Goal: Find specific page/section: Find specific page/section

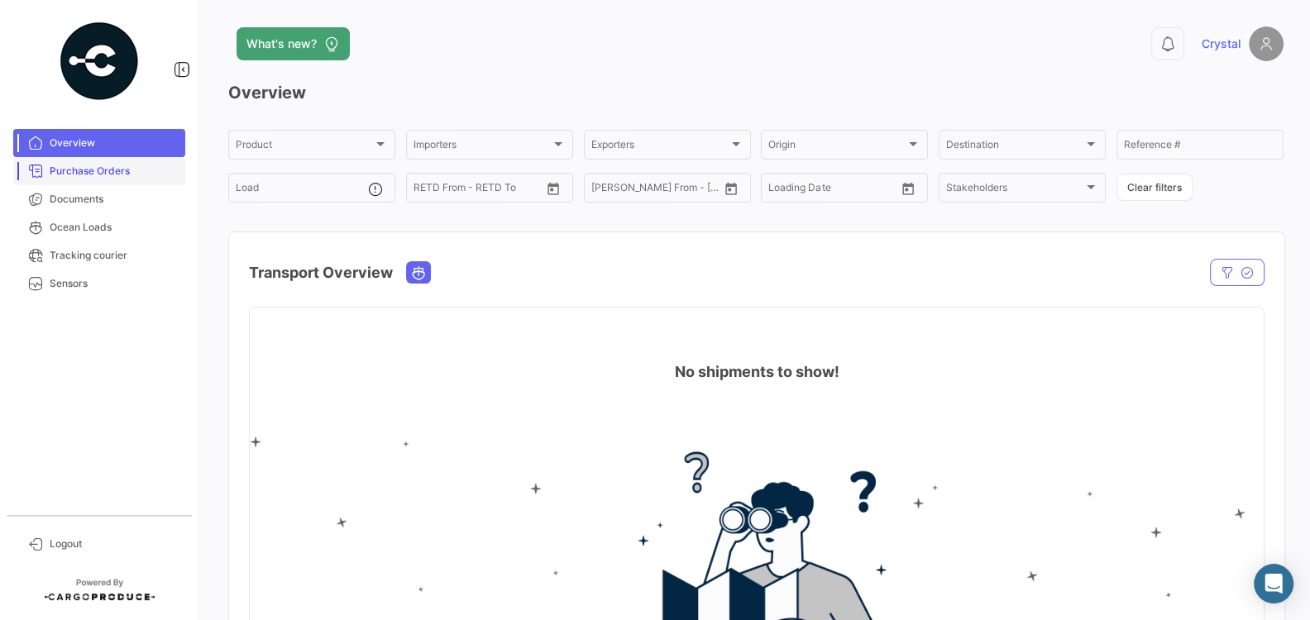
click at [149, 181] on link "Purchase Orders" at bounding box center [99, 171] width 172 height 28
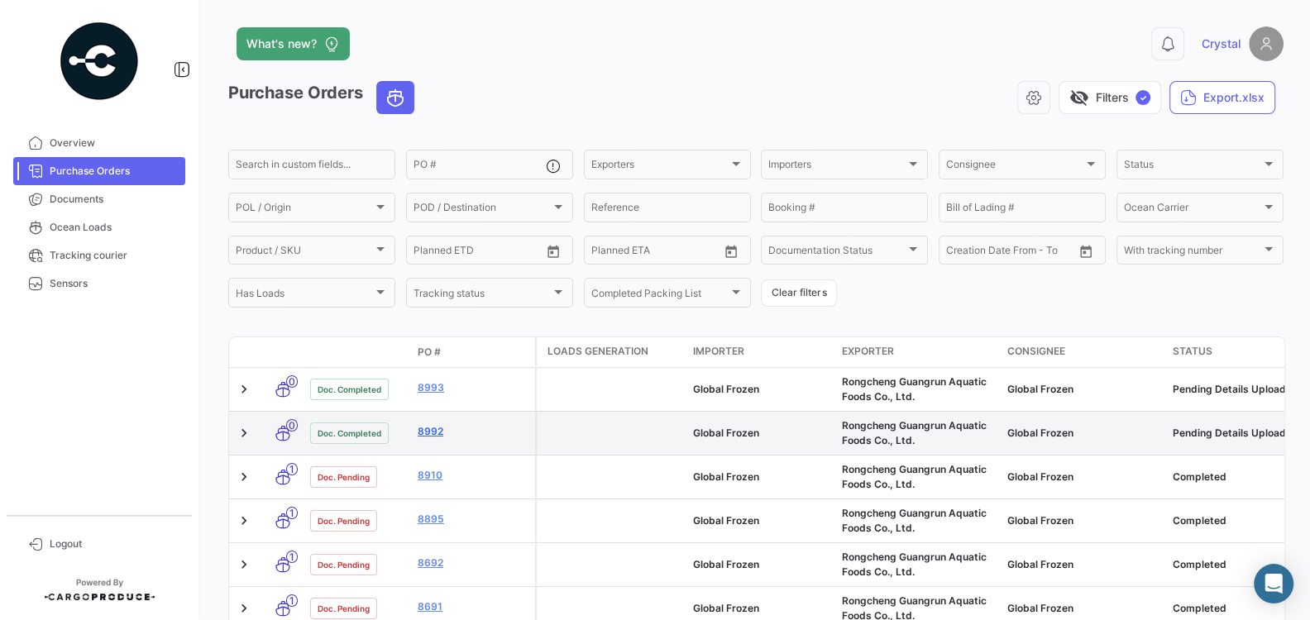
click at [428, 431] on link "8992" at bounding box center [473, 431] width 111 height 15
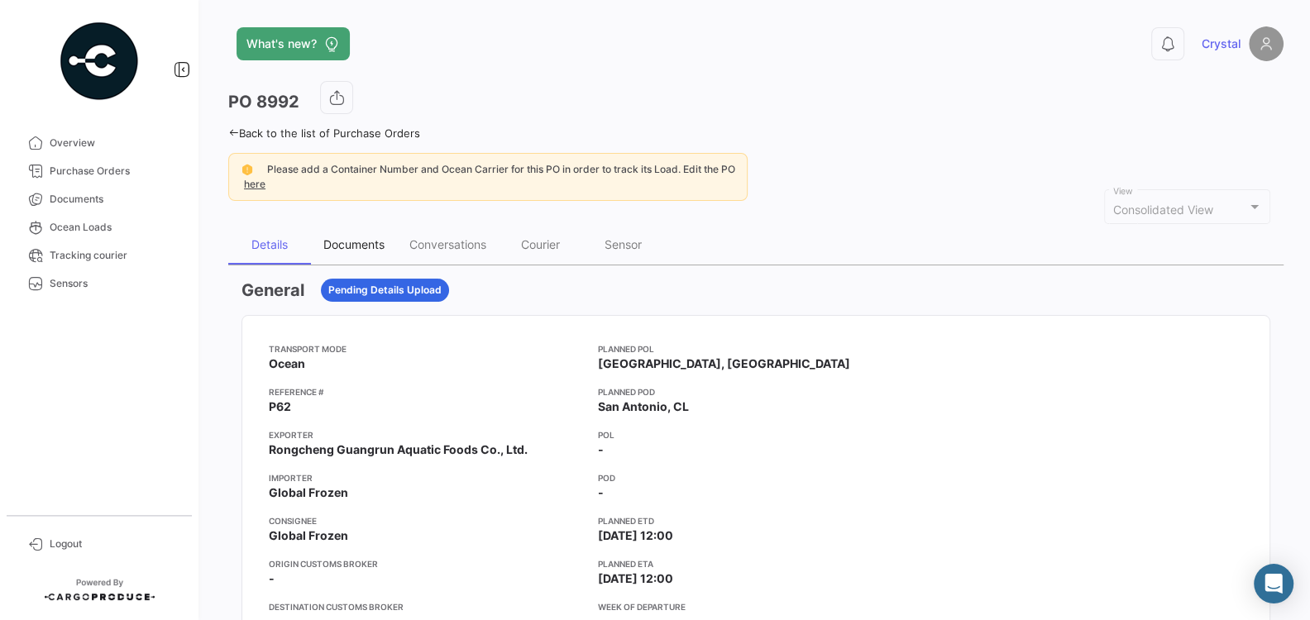
click at [339, 237] on div "Documents" at bounding box center [353, 244] width 61 height 14
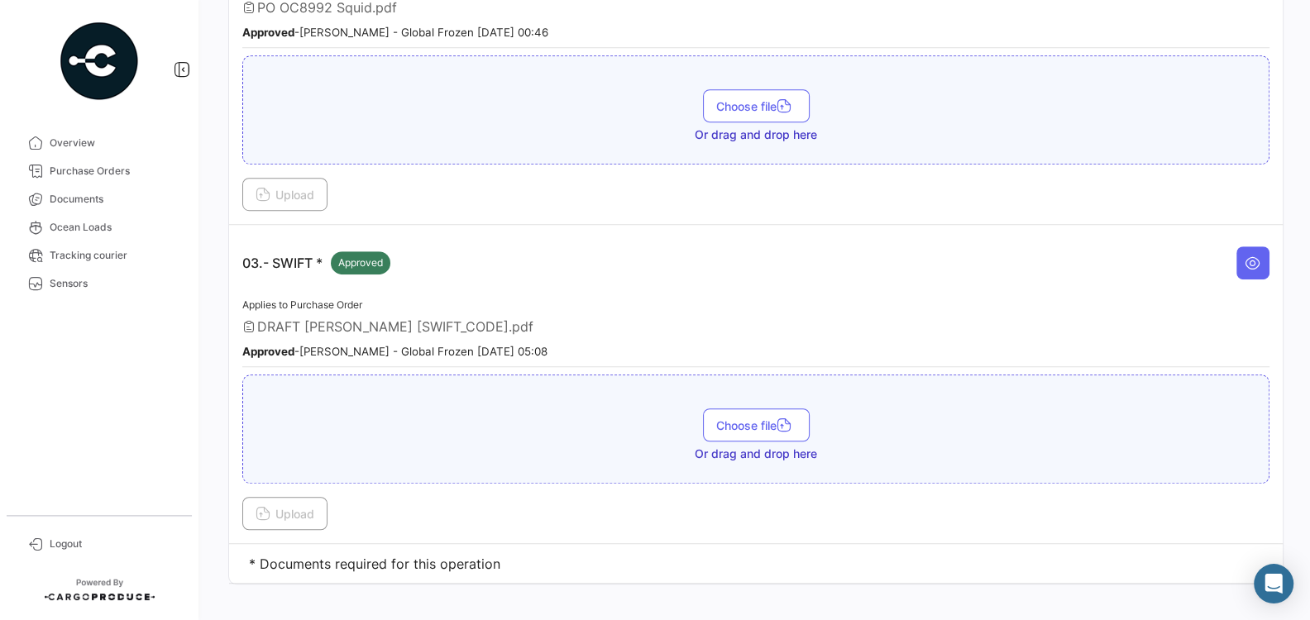
scroll to position [791, 0]
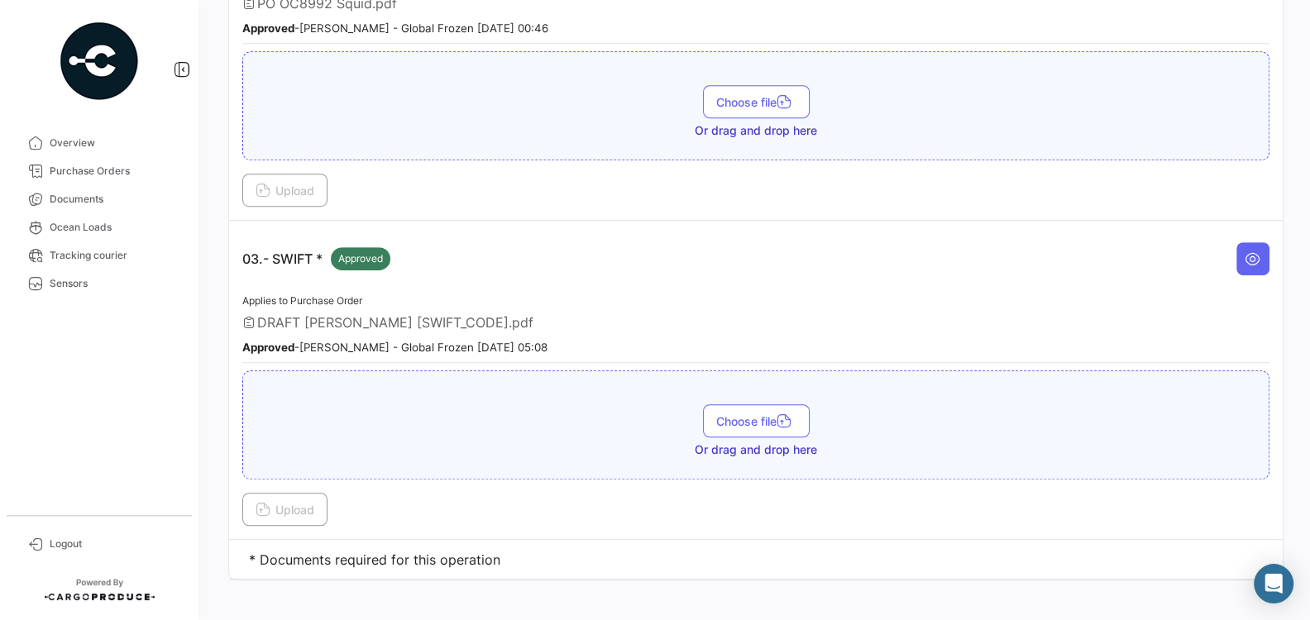
click at [445, 547] on td "* Documents required for this operation" at bounding box center [755, 560] width 1053 height 40
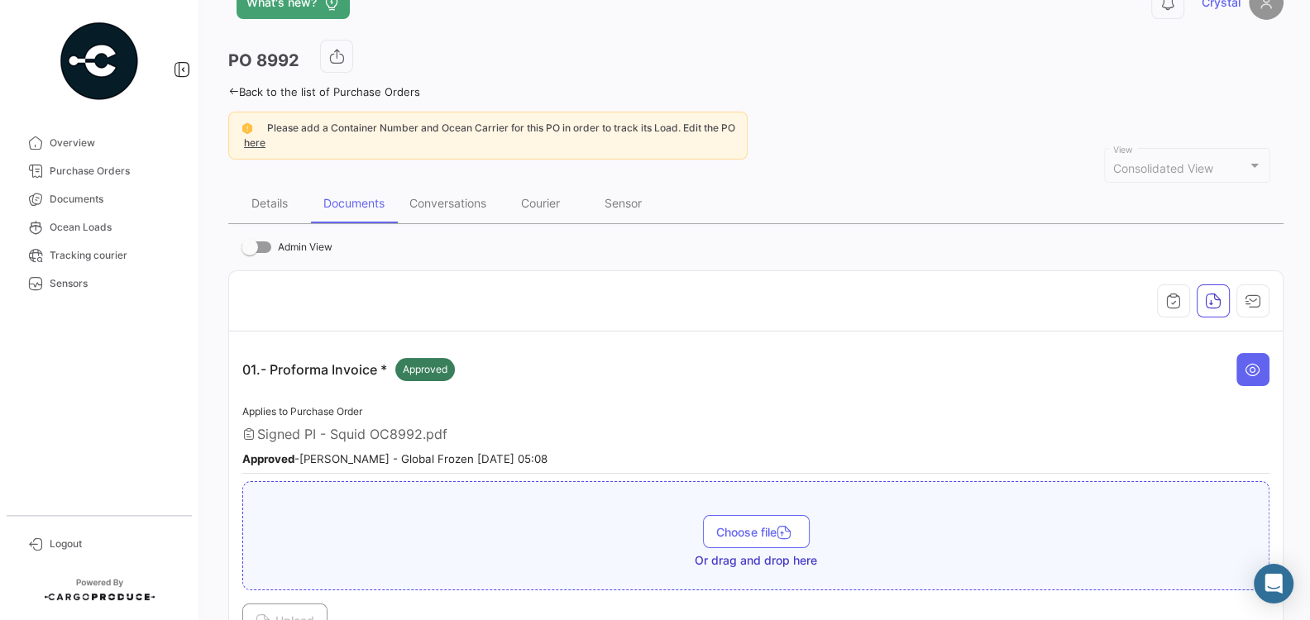
scroll to position [0, 0]
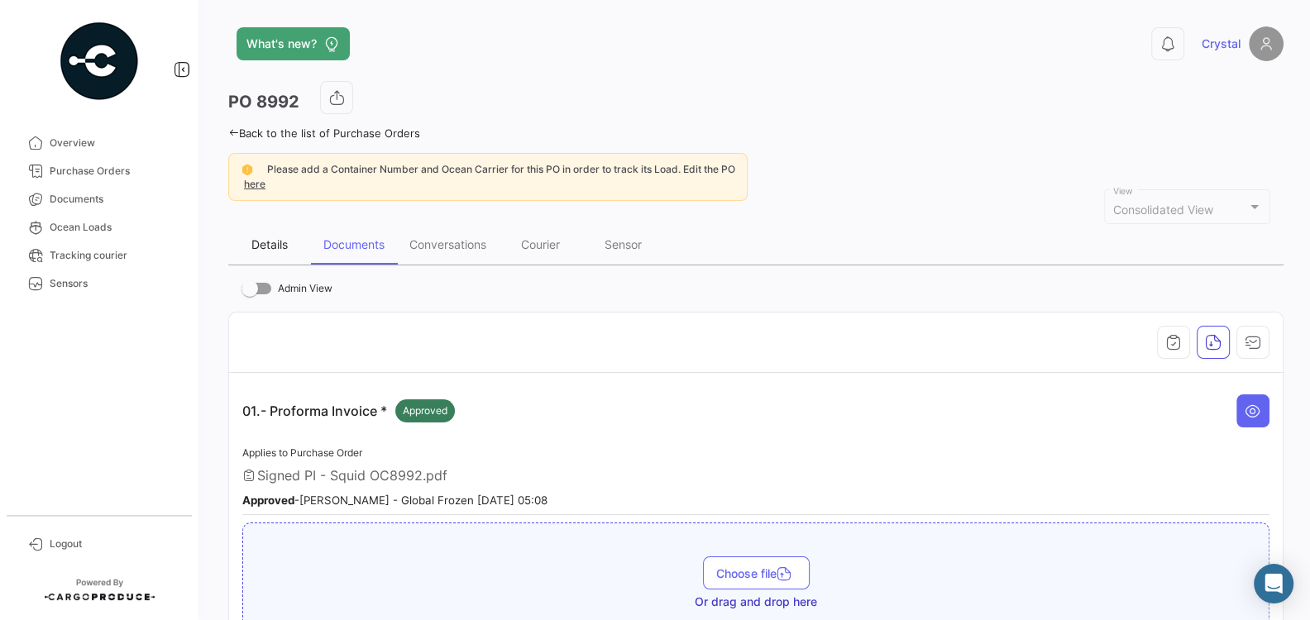
click at [266, 235] on div "Details" at bounding box center [269, 245] width 83 height 40
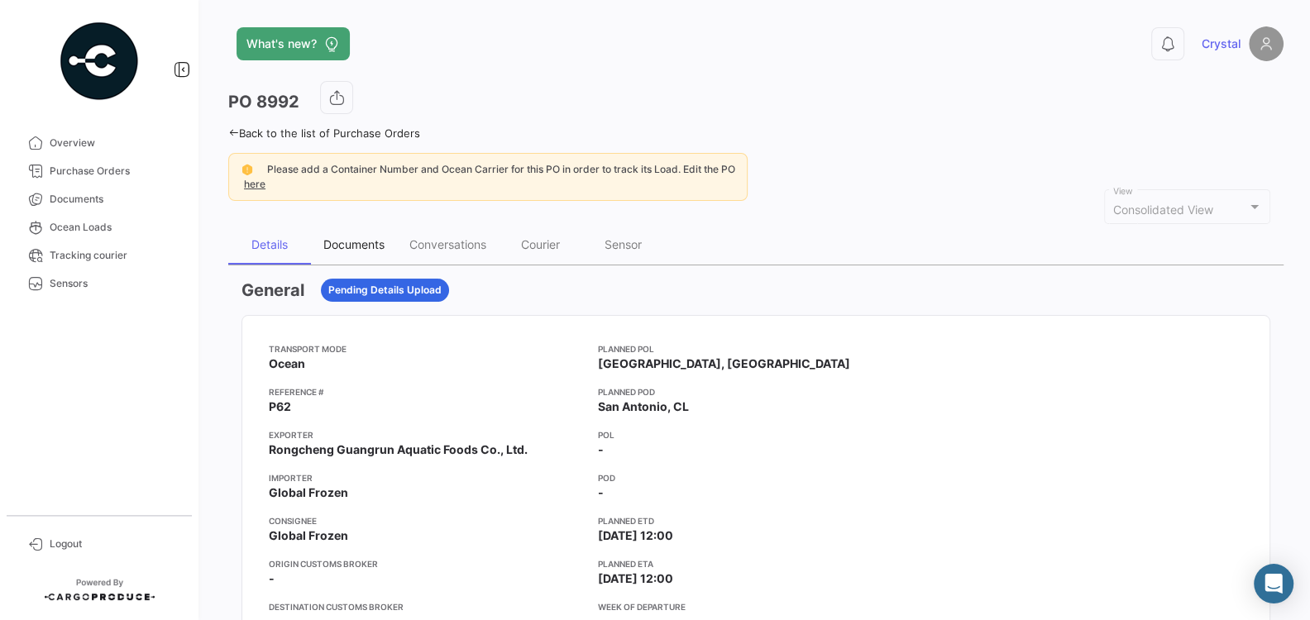
click at [368, 252] on div "Documents" at bounding box center [354, 245] width 86 height 40
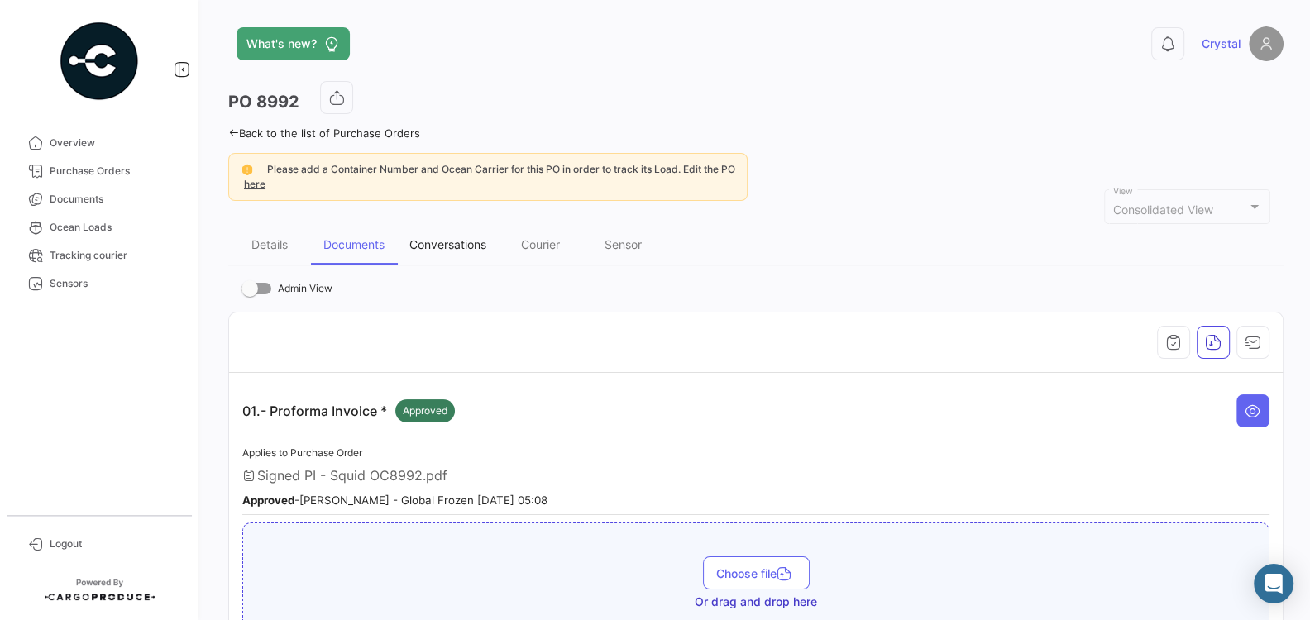
click at [432, 255] on div "Conversations" at bounding box center [448, 245] width 102 height 40
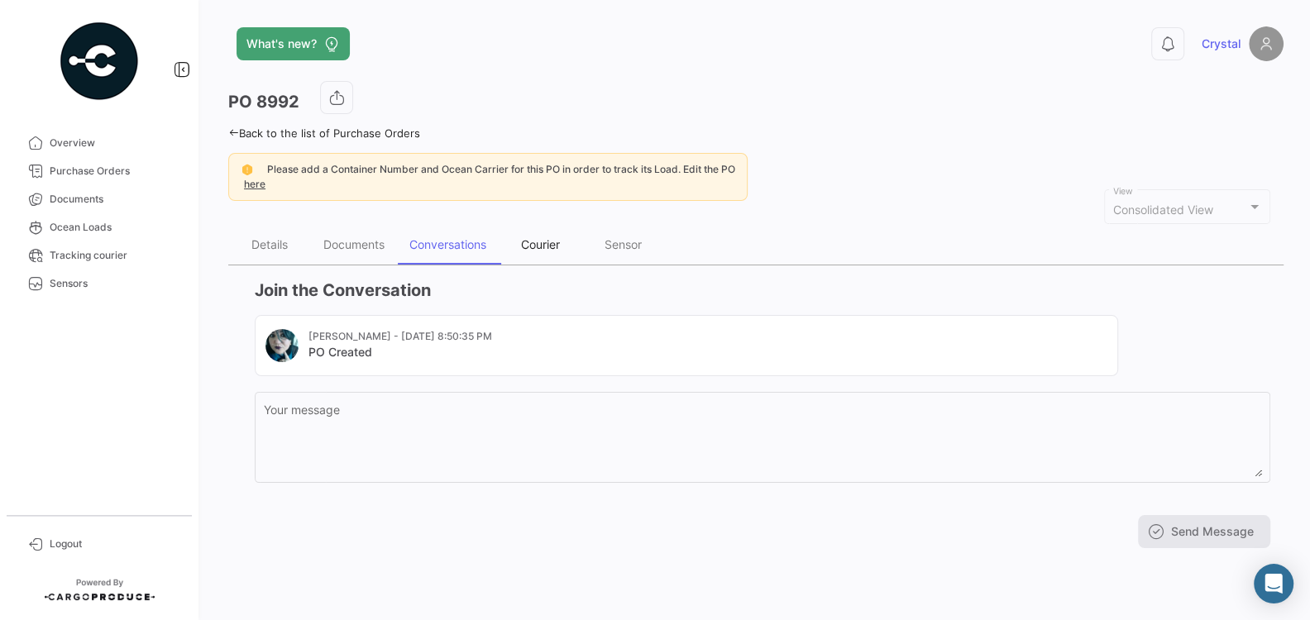
click at [526, 243] on div "Courier" at bounding box center [540, 244] width 39 height 14
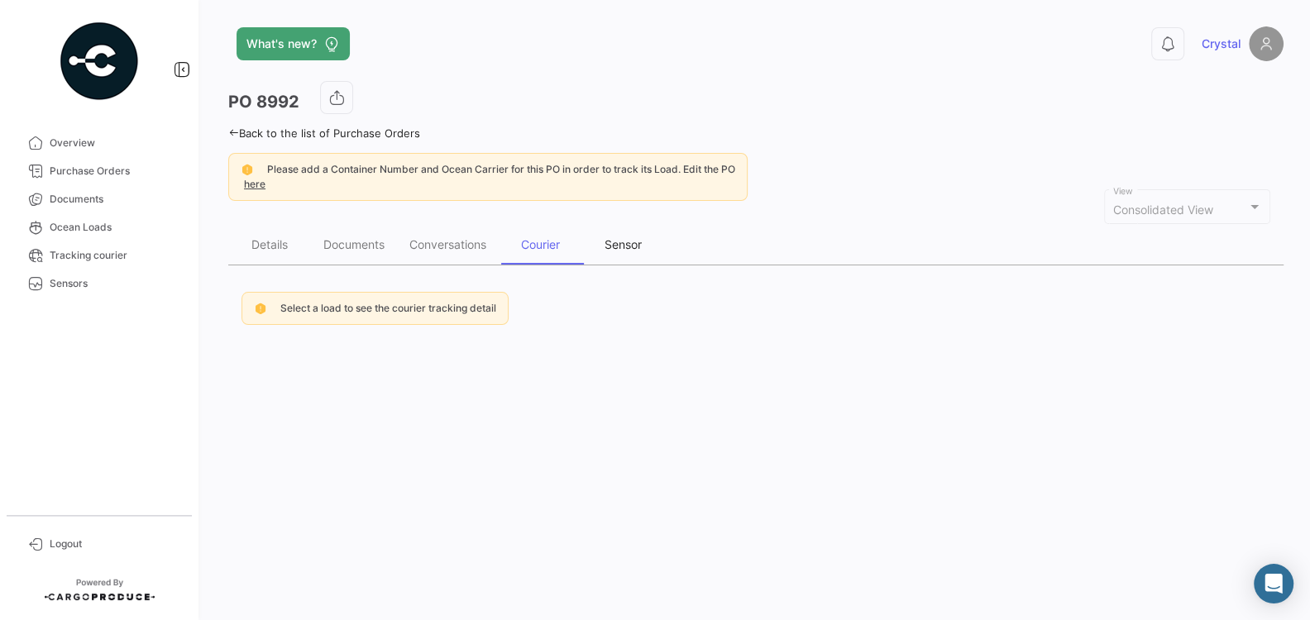
click at [617, 241] on div "Sensor" at bounding box center [622, 244] width 37 height 14
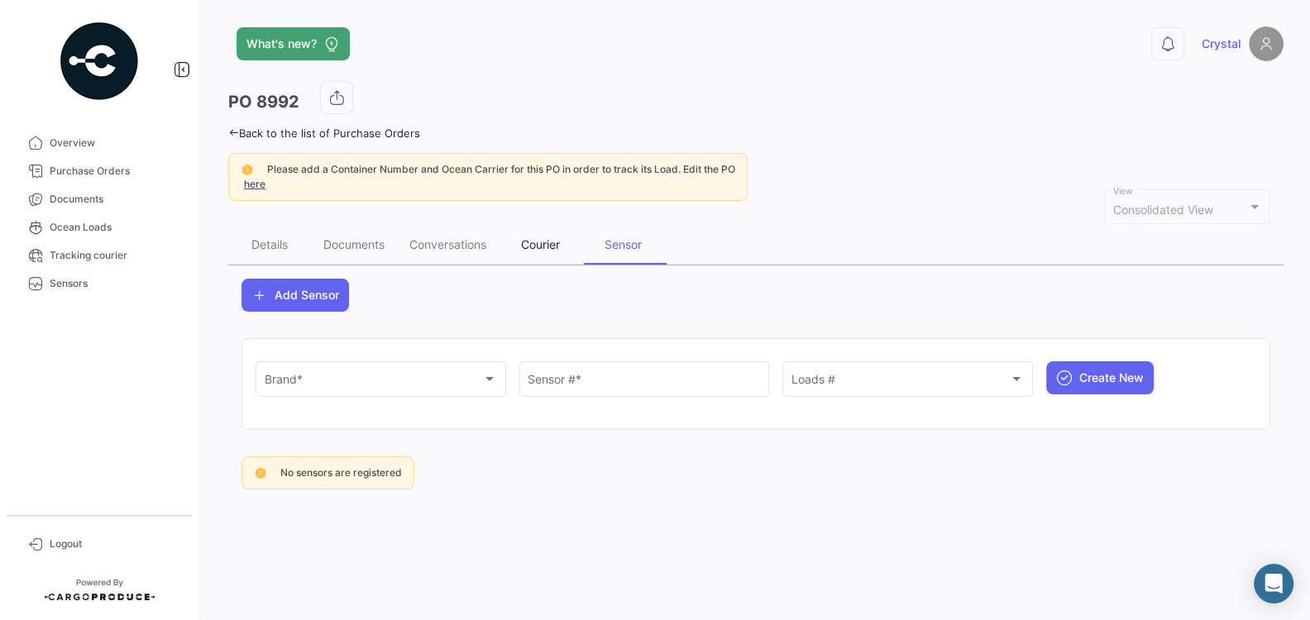
click at [563, 233] on div "Courier" at bounding box center [540, 245] width 83 height 40
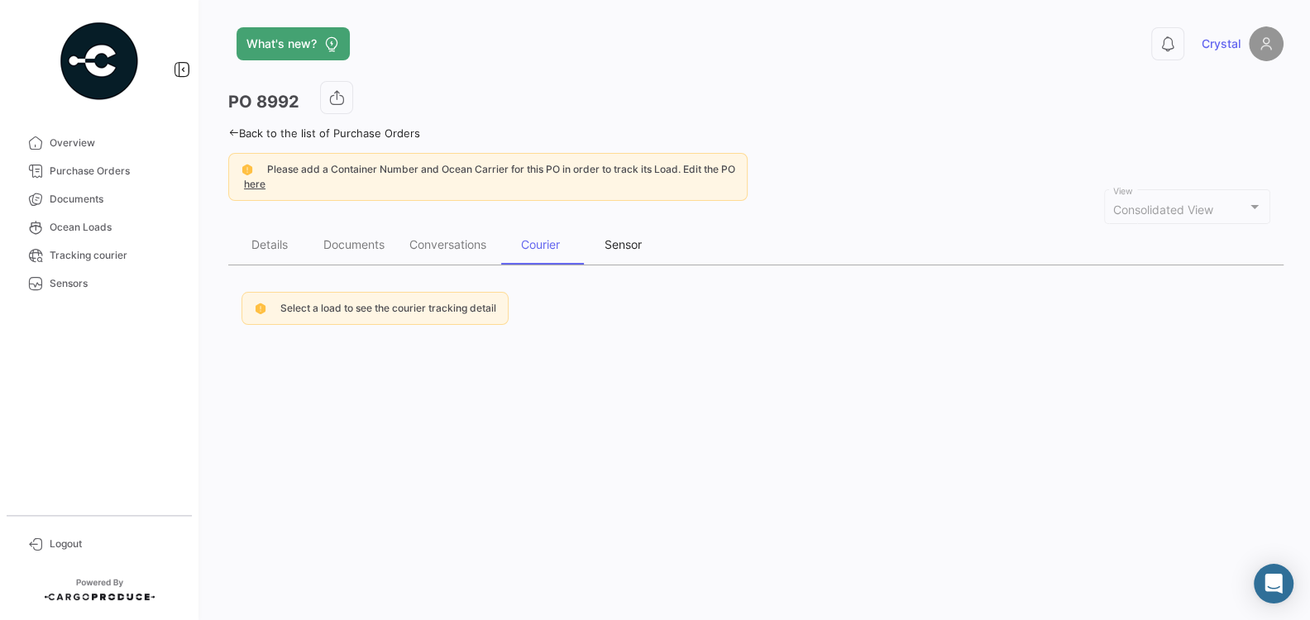
click at [627, 233] on div "Sensor" at bounding box center [622, 245] width 83 height 40
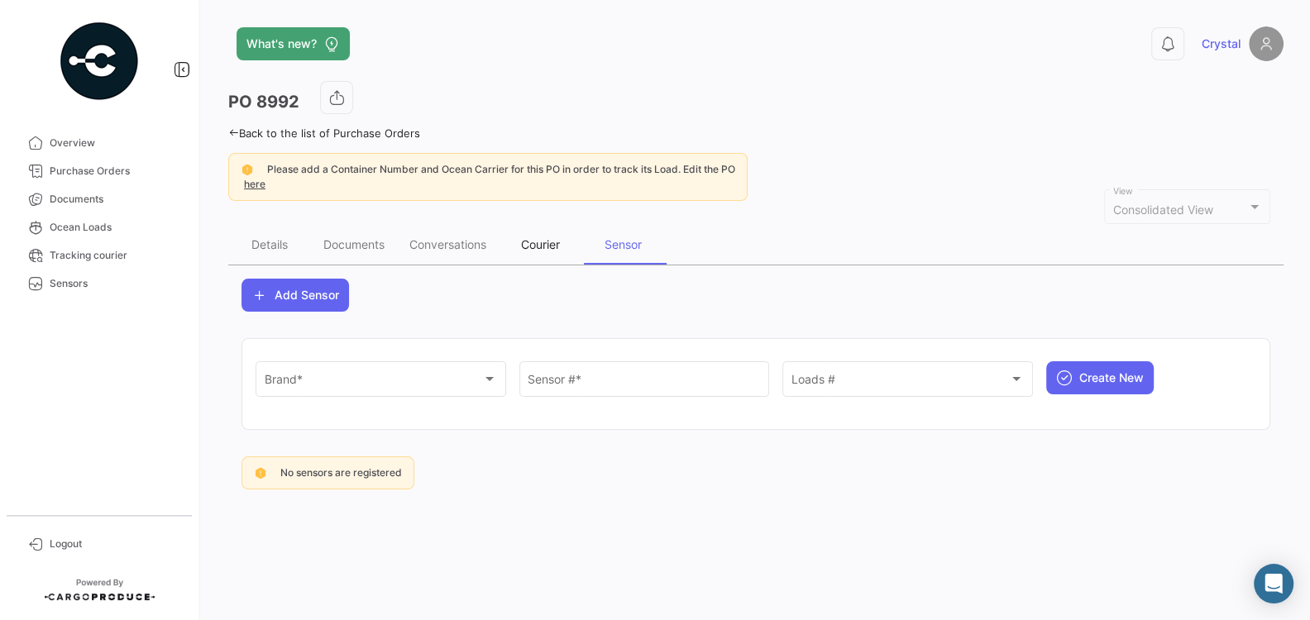
click at [560, 243] on div "Courier" at bounding box center [540, 244] width 39 height 14
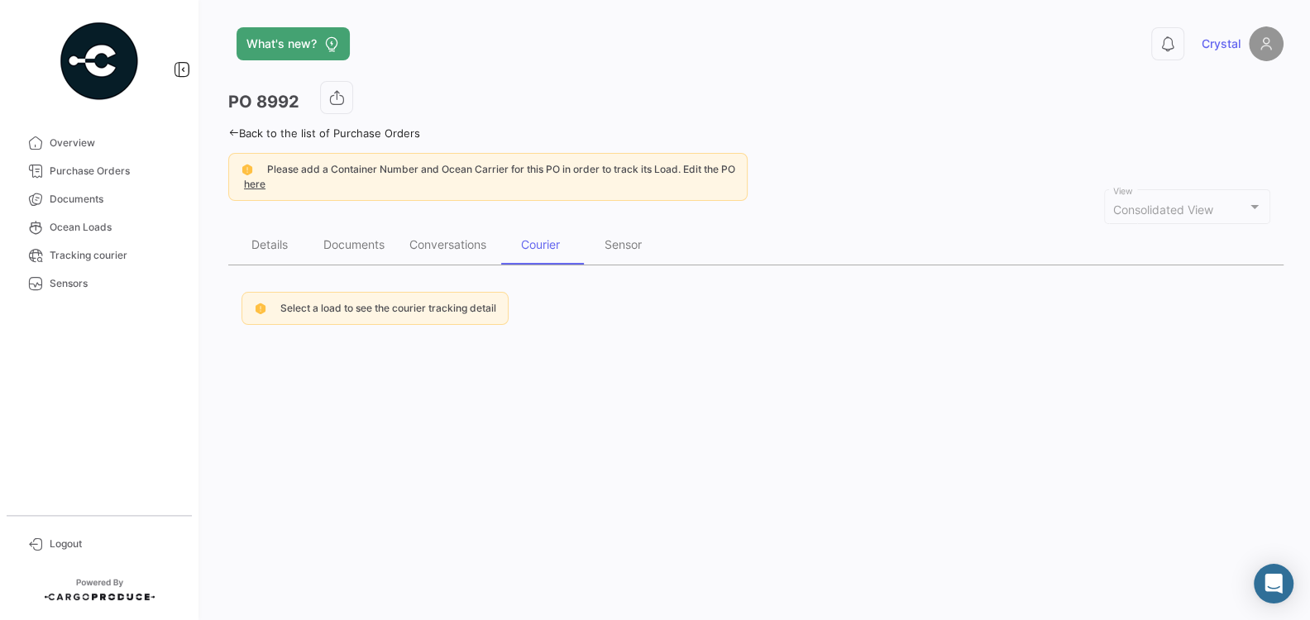
click at [1253, 208] on div at bounding box center [1254, 206] width 15 height 13
click at [1253, 205] on div at bounding box center [1254, 207] width 8 height 4
click at [431, 248] on div "Conversations" at bounding box center [447, 244] width 77 height 14
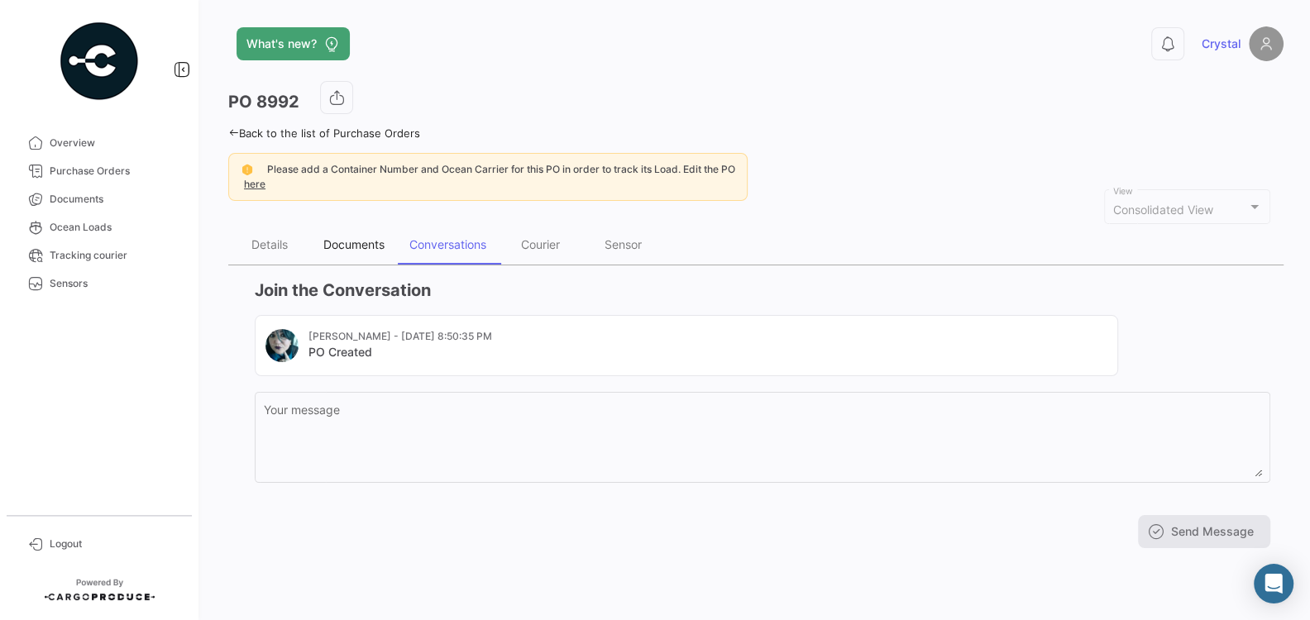
click at [361, 250] on div "Documents" at bounding box center [354, 245] width 86 height 40
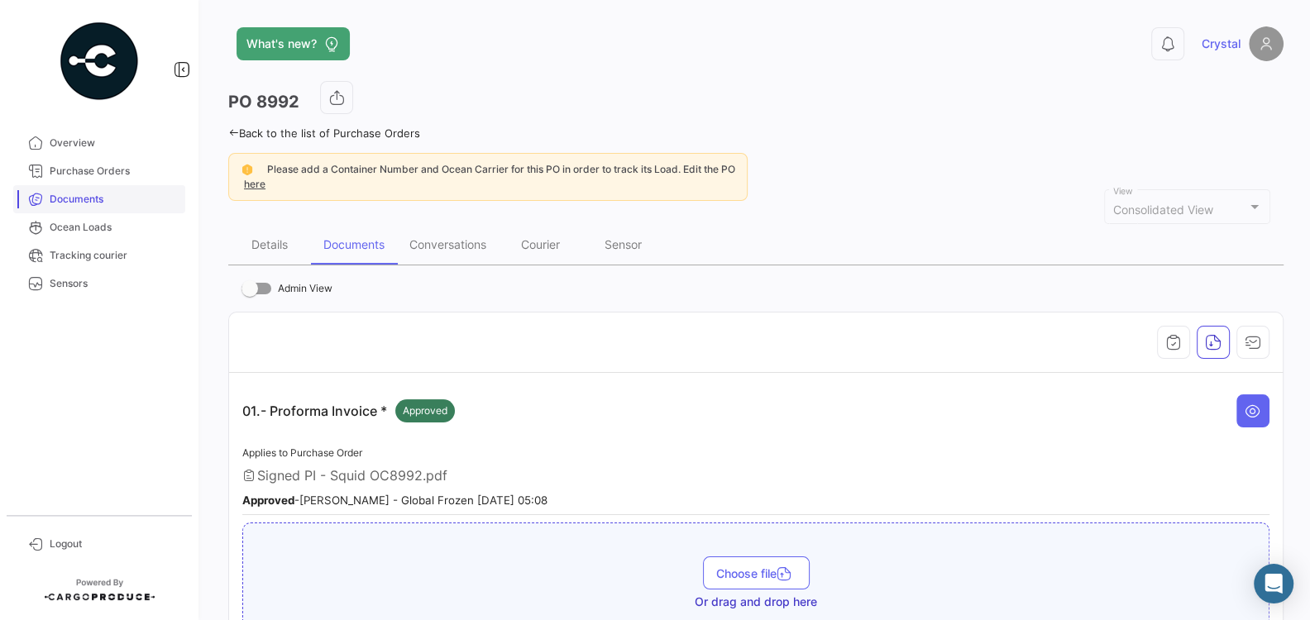
click at [84, 196] on span "Documents" at bounding box center [114, 199] width 129 height 15
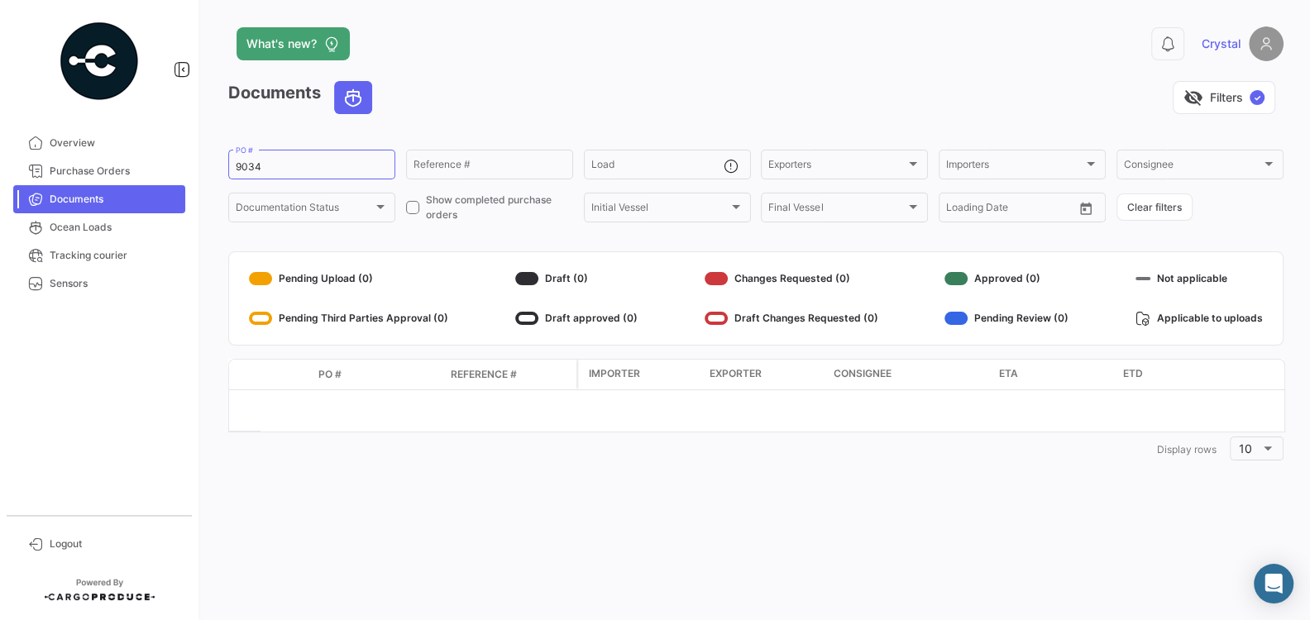
click at [540, 265] on mat-card "Pending Upload (0) Pending Third Parties Approval (0) Draft (0) Draft approved …" at bounding box center [755, 298] width 1055 height 94
click at [371, 201] on div "Documentation Status Documentation Status" at bounding box center [312, 206] width 152 height 32
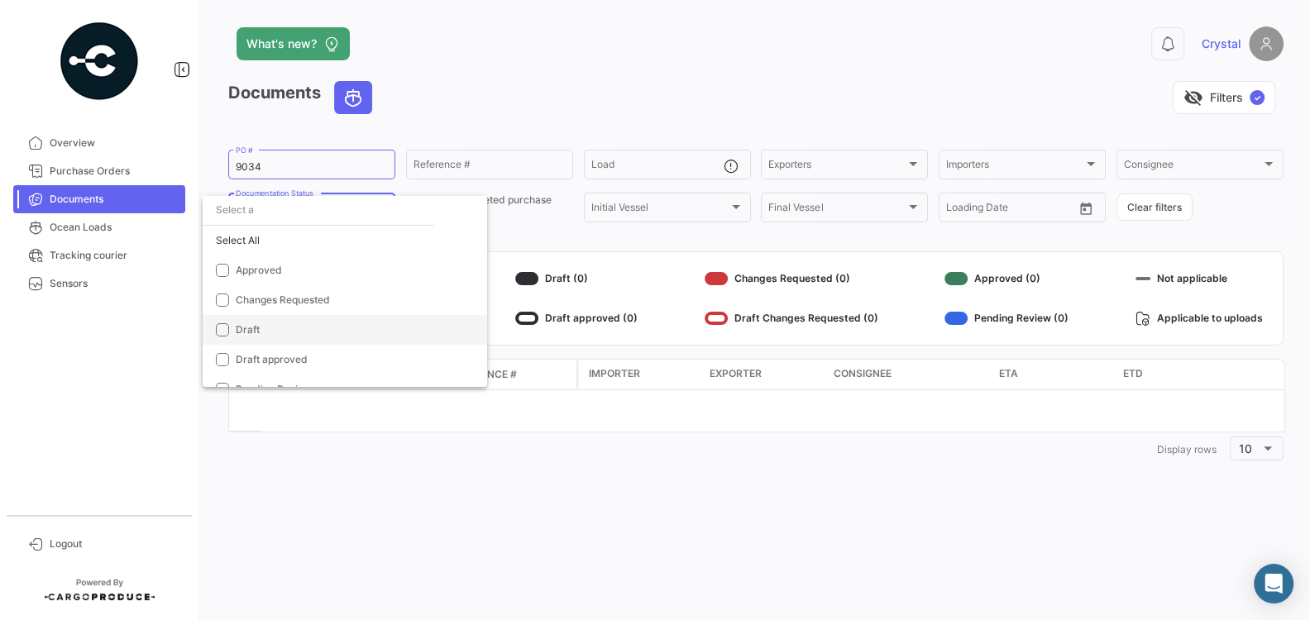
click at [363, 341] on mat-option "Draft" at bounding box center [345, 330] width 284 height 30
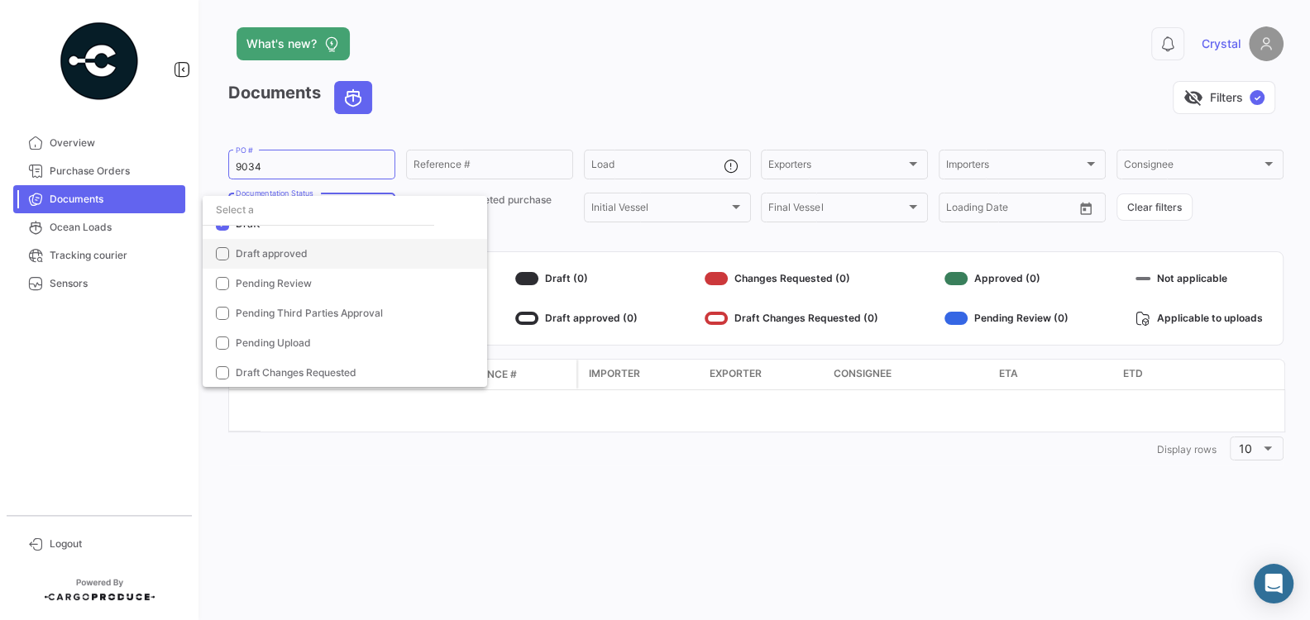
click at [294, 250] on span "Draft approved" at bounding box center [272, 253] width 72 height 12
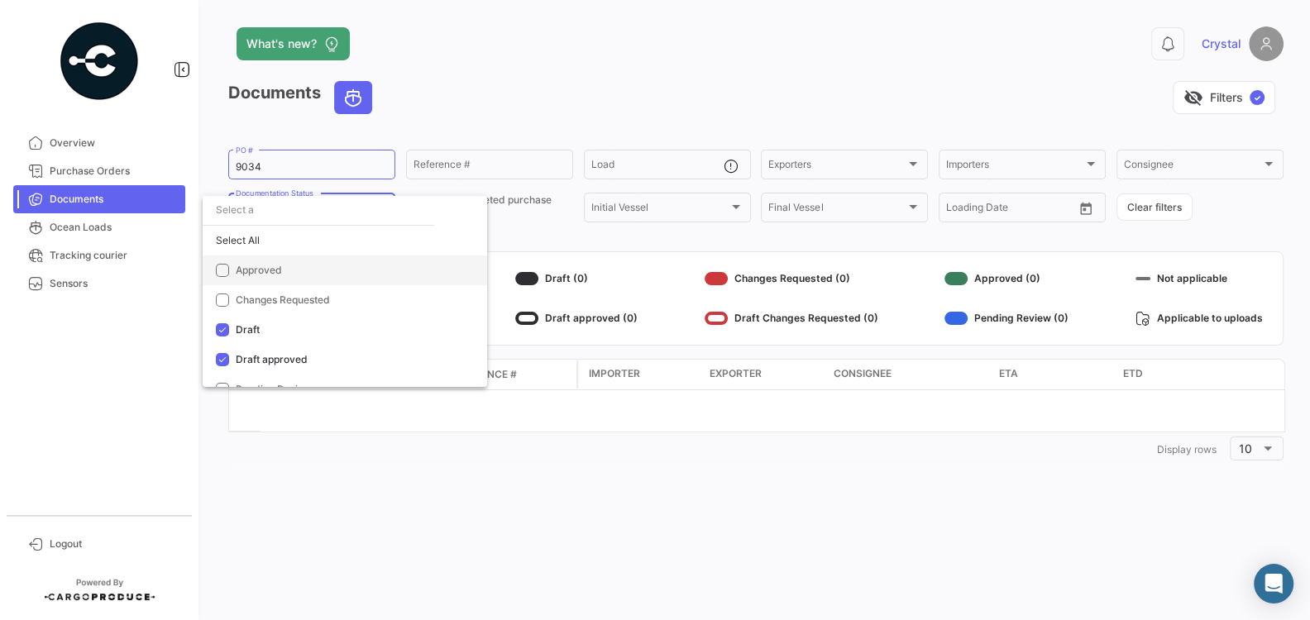
click at [280, 269] on span "Approved" at bounding box center [259, 270] width 46 height 12
click at [547, 478] on div at bounding box center [655, 310] width 1310 height 620
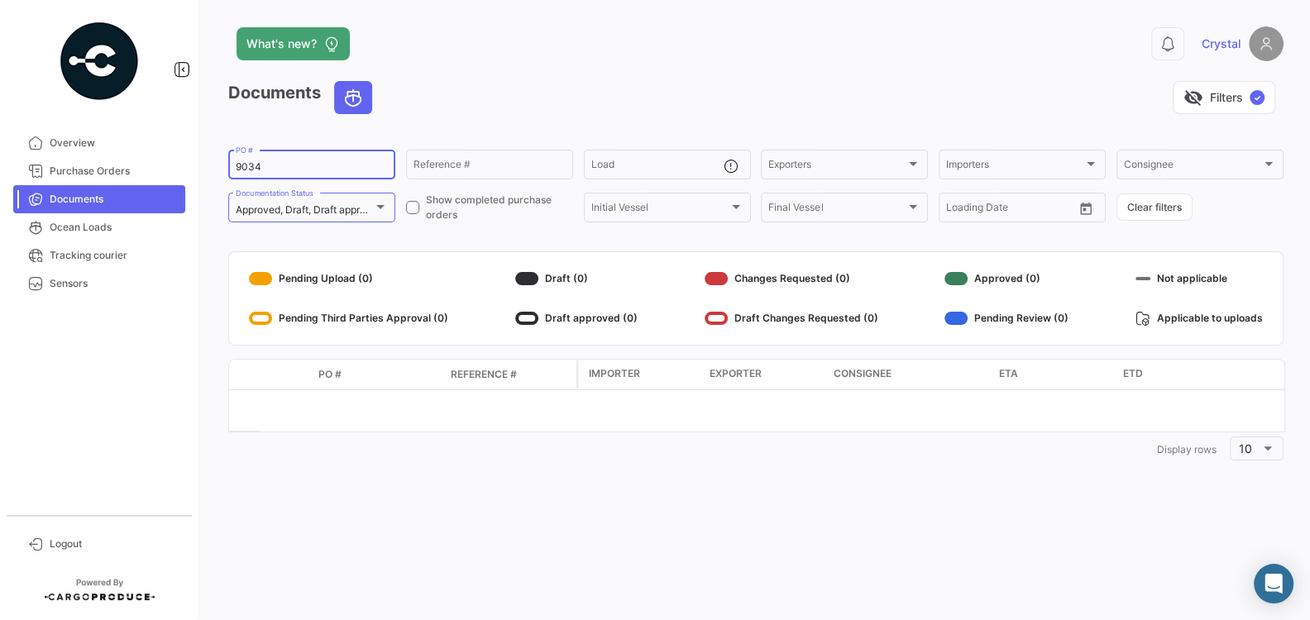
click at [380, 164] on input "9034" at bounding box center [312, 167] width 152 height 12
type input "9"
type input "8992"
click at [379, 209] on div at bounding box center [380, 207] width 8 height 4
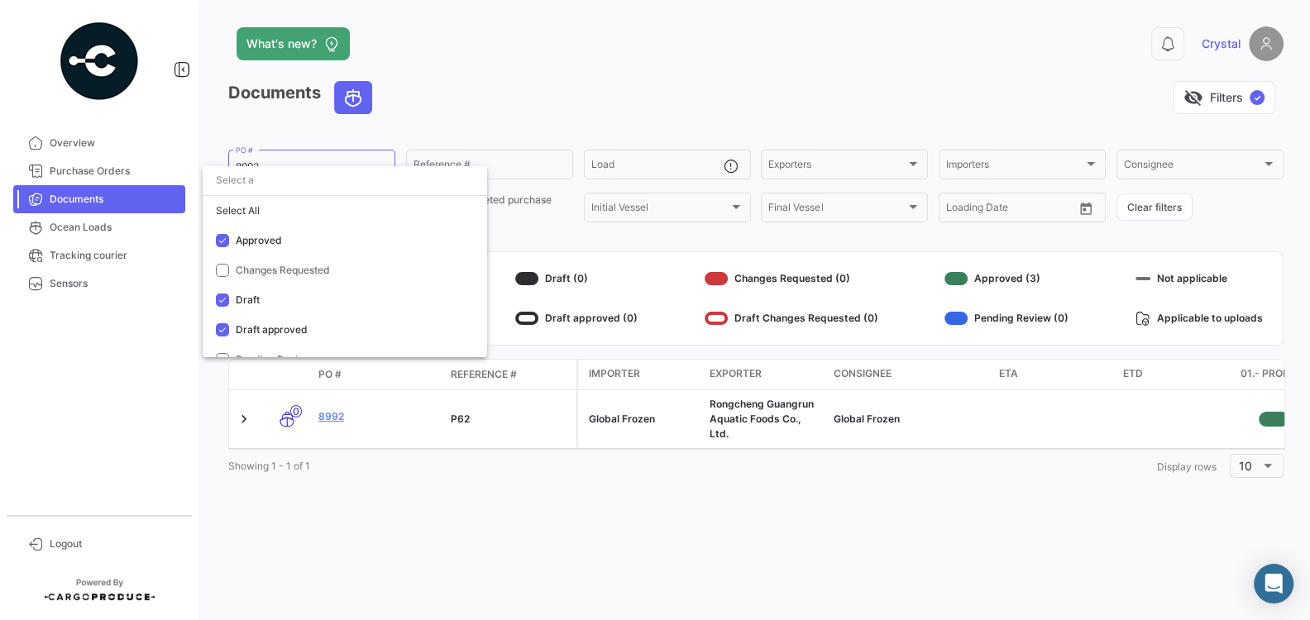
click at [583, 243] on div at bounding box center [655, 310] width 1310 height 620
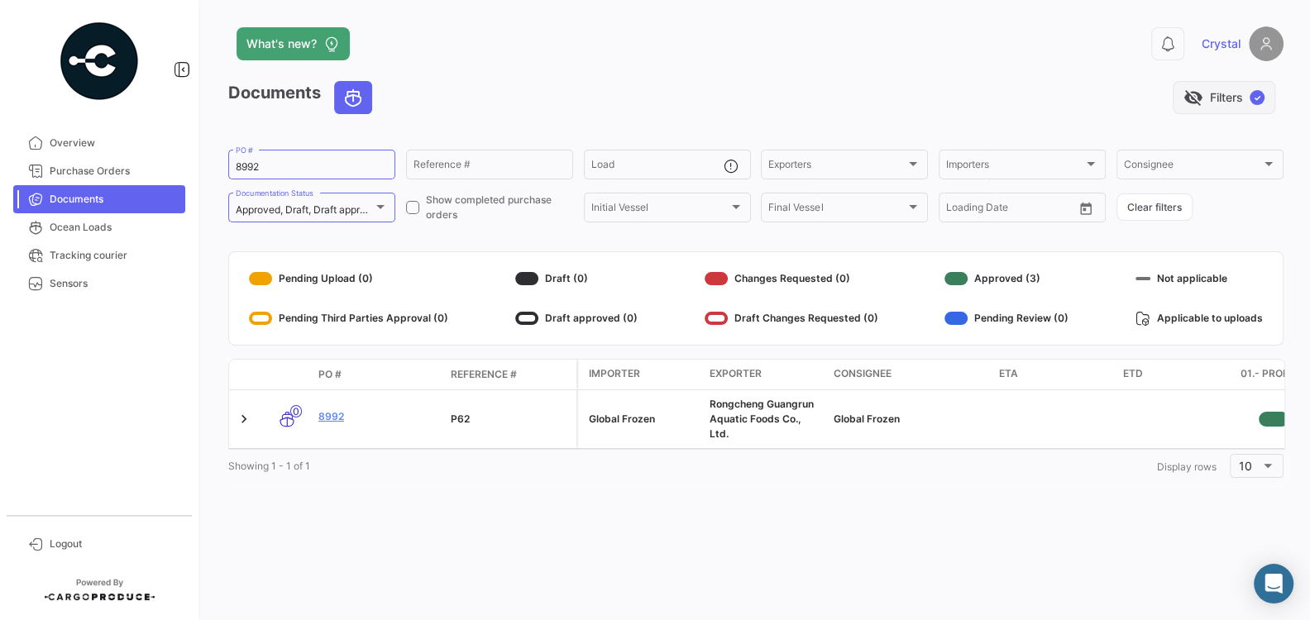
click at [1234, 102] on button "visibility_off Filters ✓" at bounding box center [1223, 97] width 103 height 33
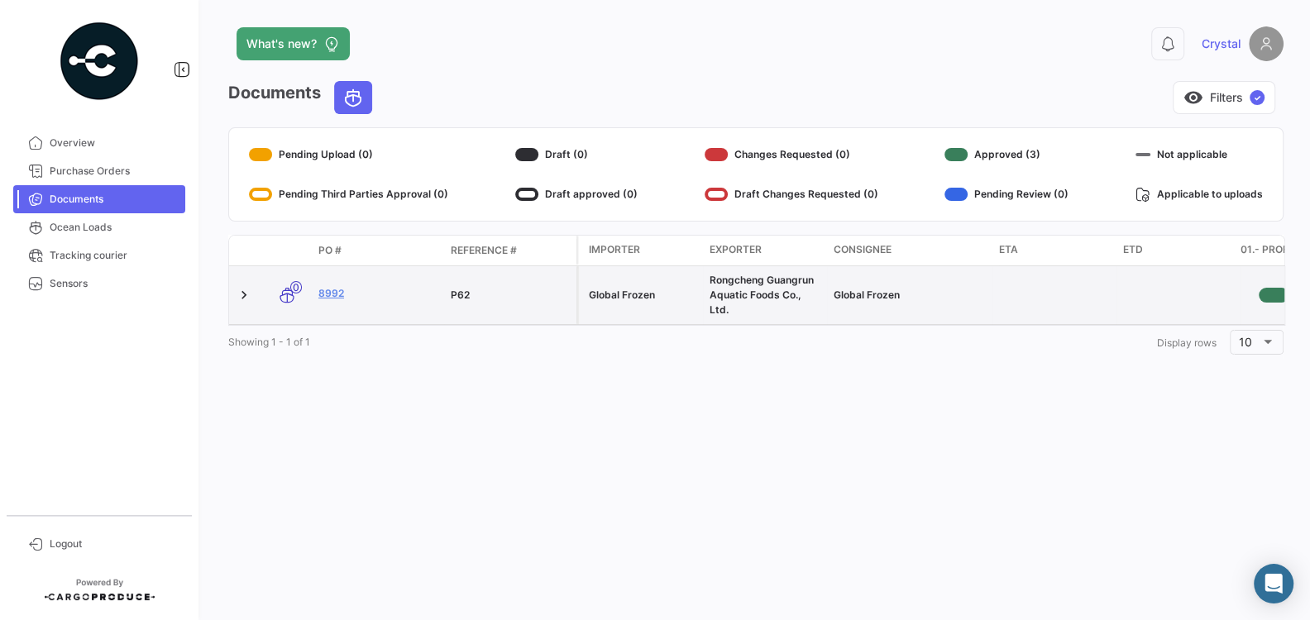
scroll to position [0, 154]
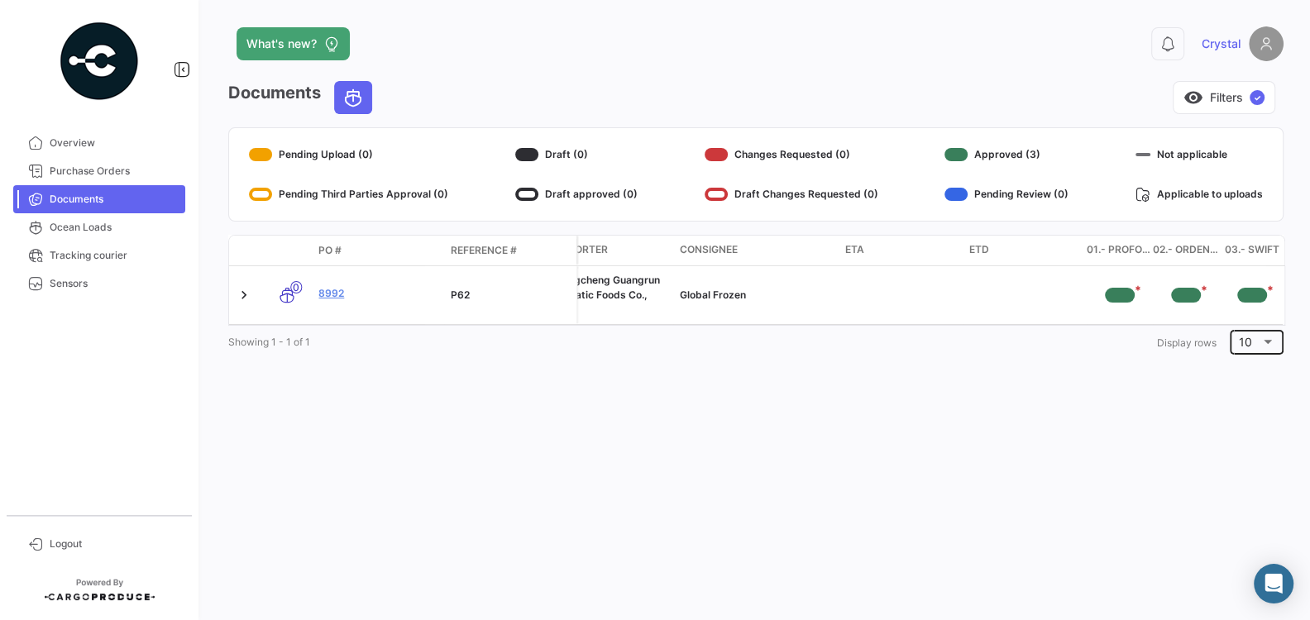
click at [1278, 344] on div "10" at bounding box center [1256, 340] width 54 height 27
click at [1267, 375] on span "20" at bounding box center [1261, 375] width 47 height 35
click at [1270, 337] on div at bounding box center [1267, 342] width 15 height 13
click at [1270, 337] on span "20" at bounding box center [1261, 340] width 47 height 35
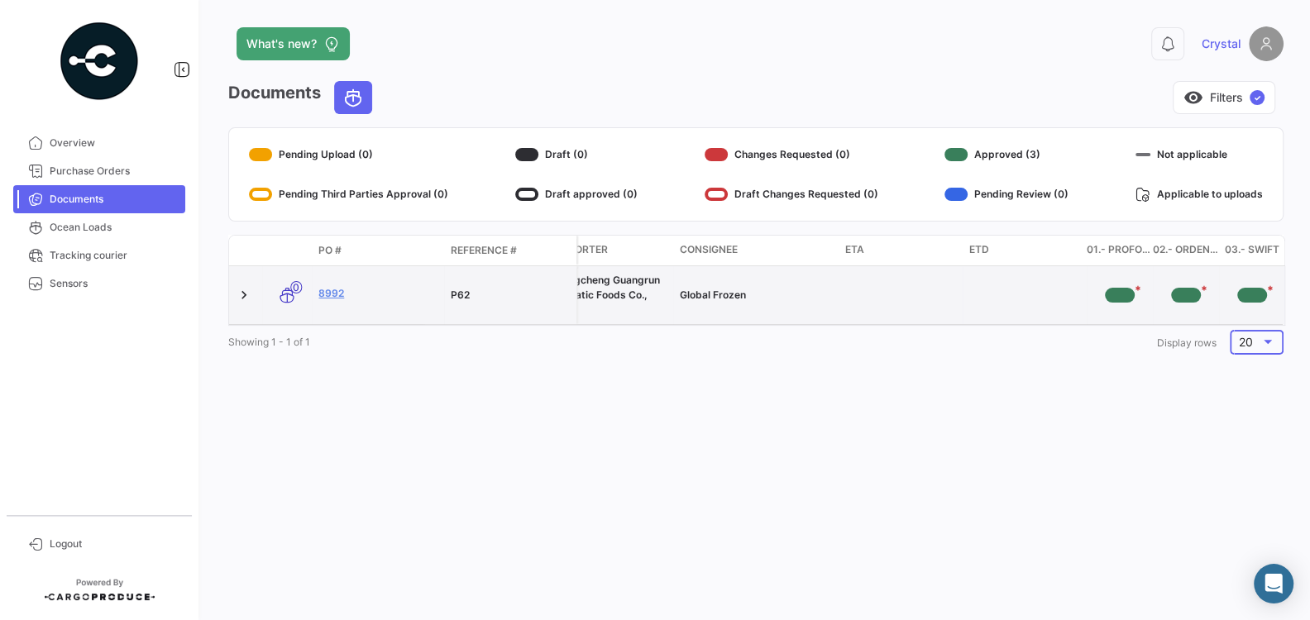
scroll to position [0, 0]
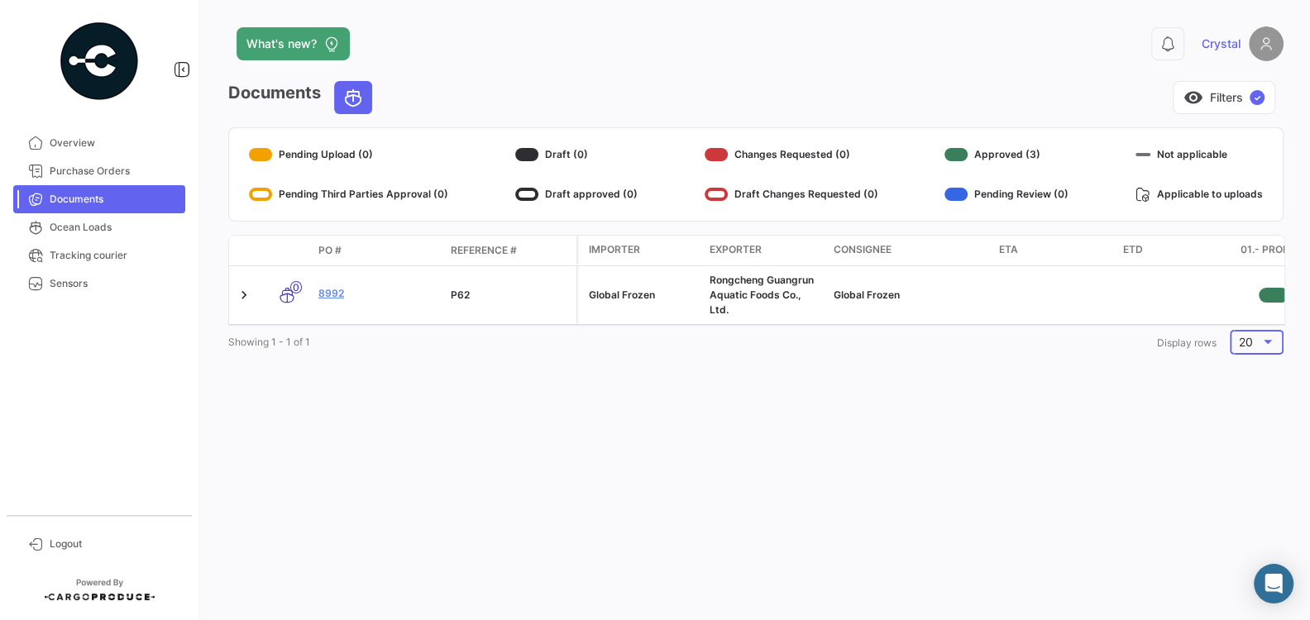
click at [615, 250] on span "Importer" at bounding box center [614, 249] width 51 height 15
click at [720, 253] on span "Exporter" at bounding box center [735, 249] width 52 height 15
click at [845, 251] on span "Consignee" at bounding box center [862, 249] width 58 height 15
click at [461, 251] on span "Reference #" at bounding box center [484, 250] width 66 height 15
click at [322, 249] on span "PO #" at bounding box center [329, 250] width 23 height 15
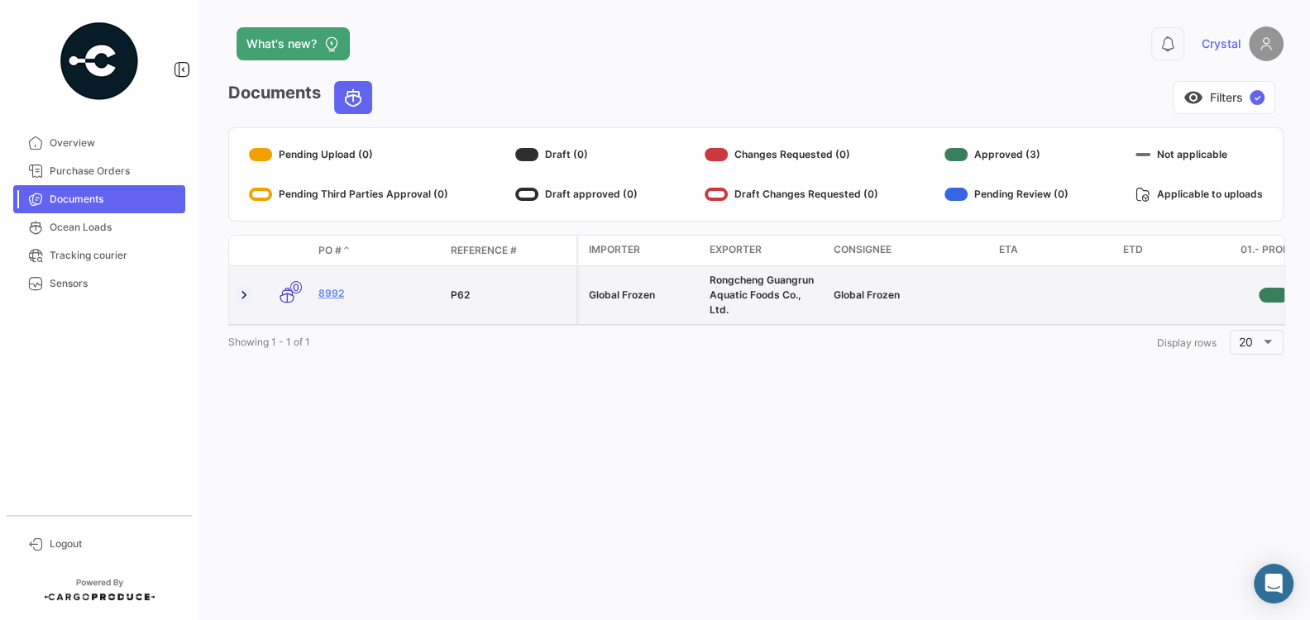
click at [246, 296] on link at bounding box center [244, 295] width 17 height 17
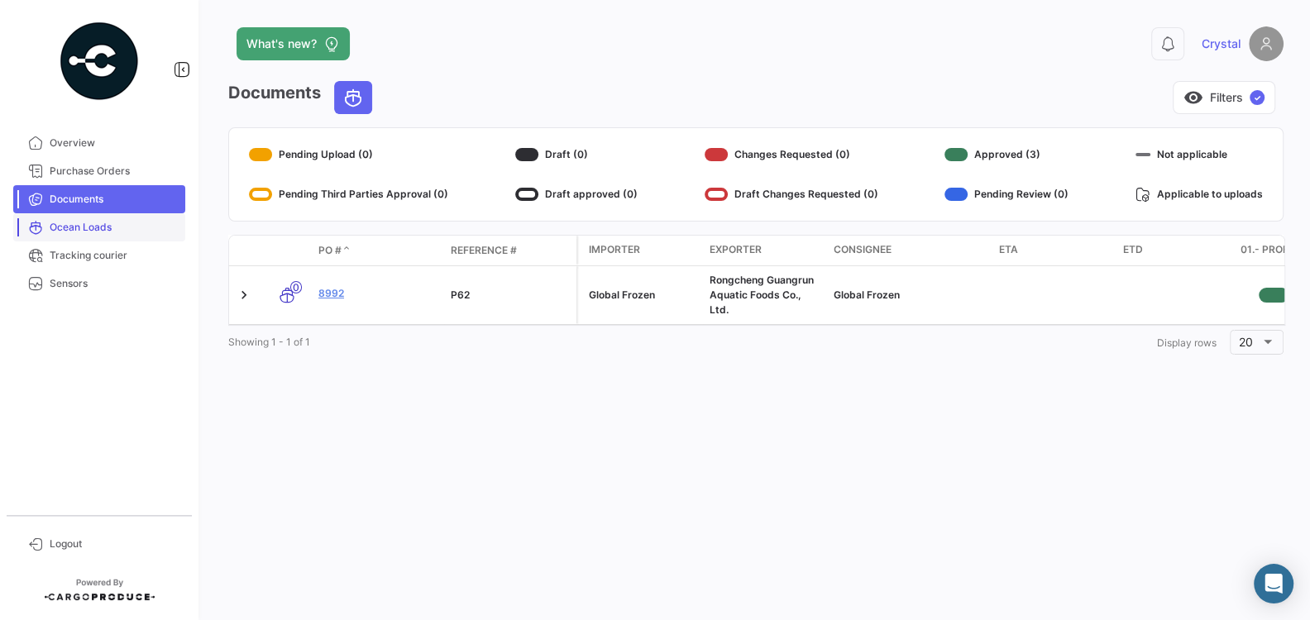
click at [112, 235] on link "Ocean Loads" at bounding box center [99, 227] width 172 height 28
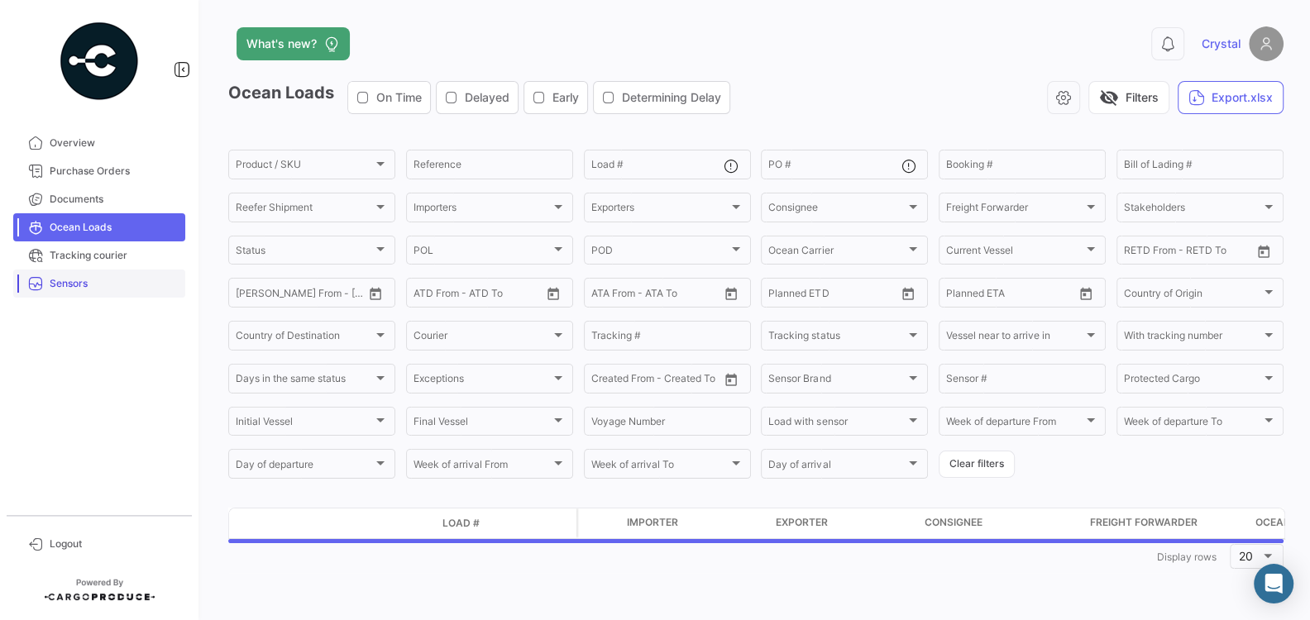
click at [98, 282] on span "Sensors" at bounding box center [114, 283] width 129 height 15
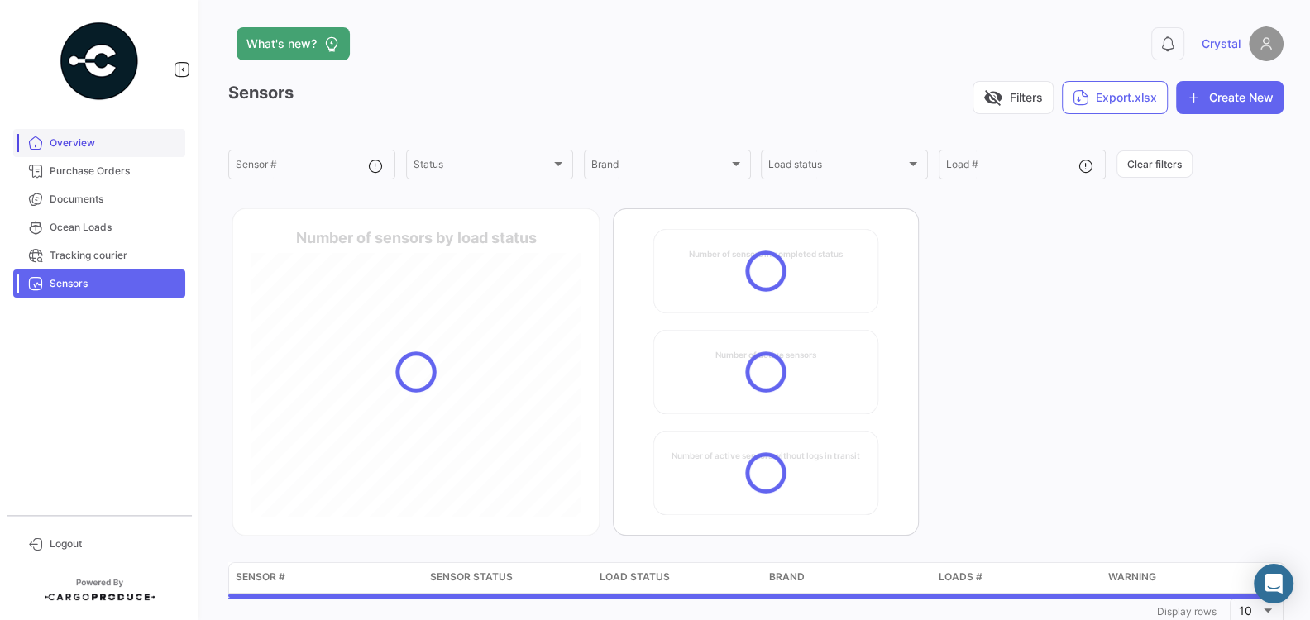
click at [79, 134] on link "Overview" at bounding box center [99, 143] width 172 height 28
